Goal: Find specific page/section: Find specific page/section

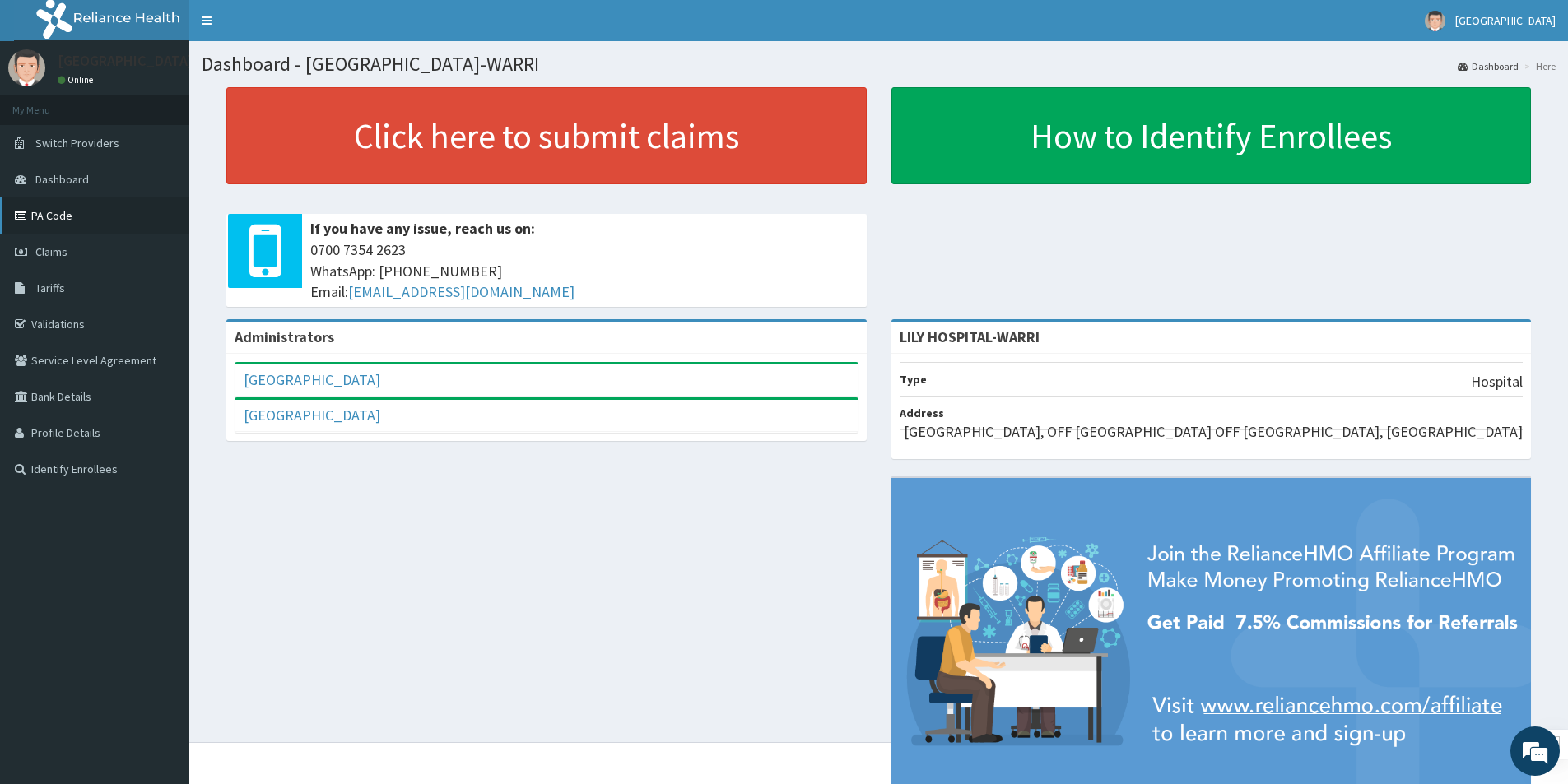
click at [62, 218] on link "PA Code" at bounding box center [95, 215] width 189 height 36
click at [55, 209] on link "PA Code" at bounding box center [95, 215] width 189 height 36
